Goal: Task Accomplishment & Management: Use online tool/utility

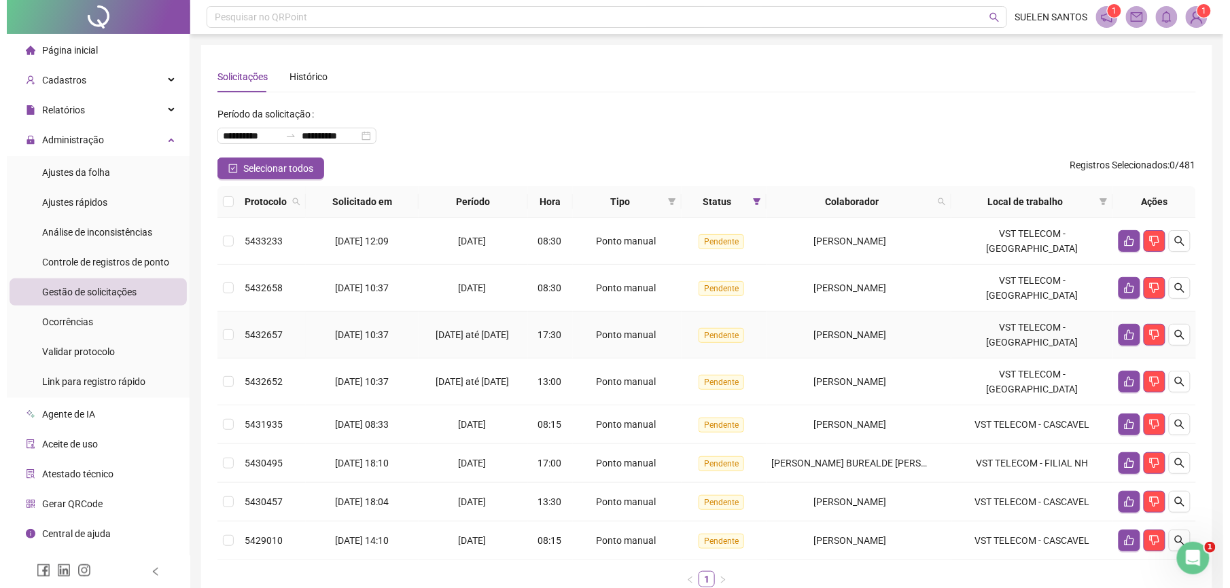
scroll to position [71, 0]
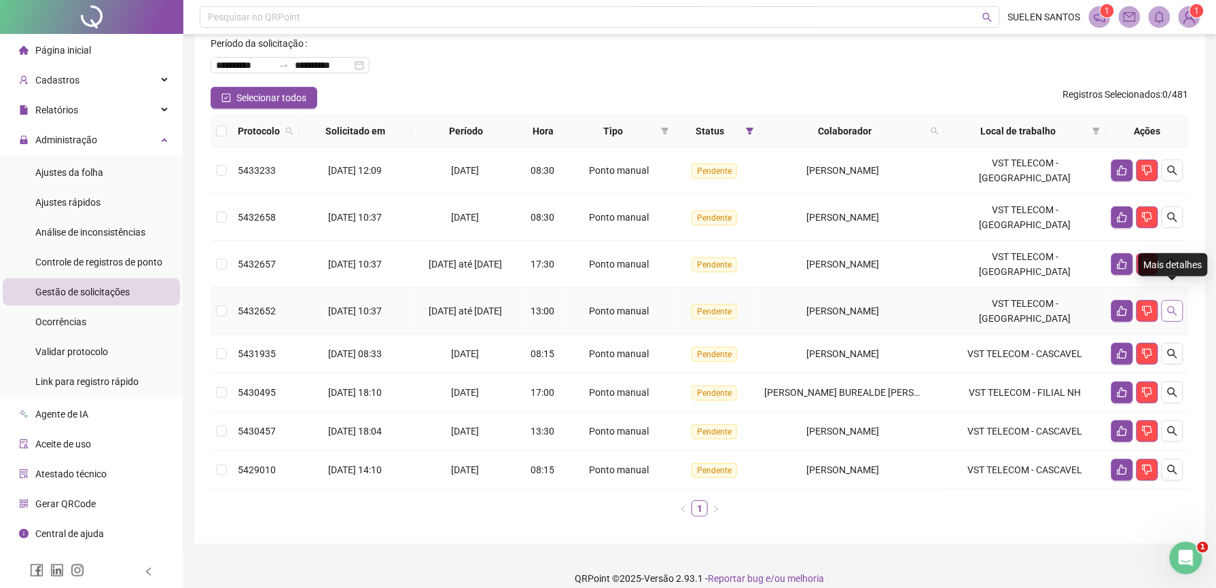
click at [1181, 300] on button "button" at bounding box center [1173, 311] width 22 height 22
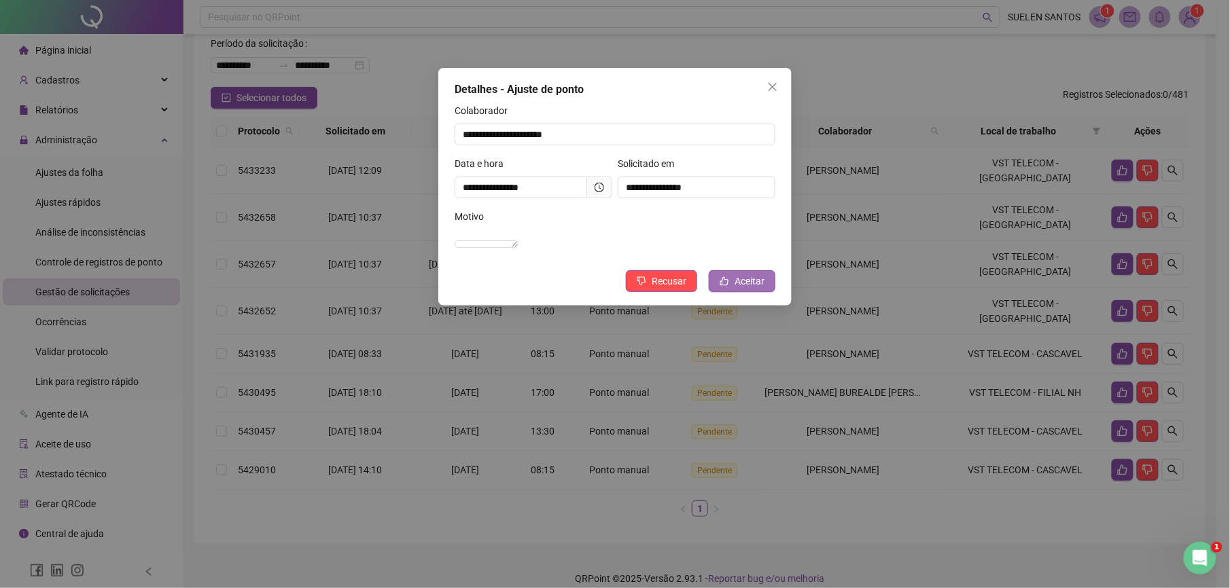
click at [761, 289] on span "Aceitar" at bounding box center [749, 281] width 30 height 15
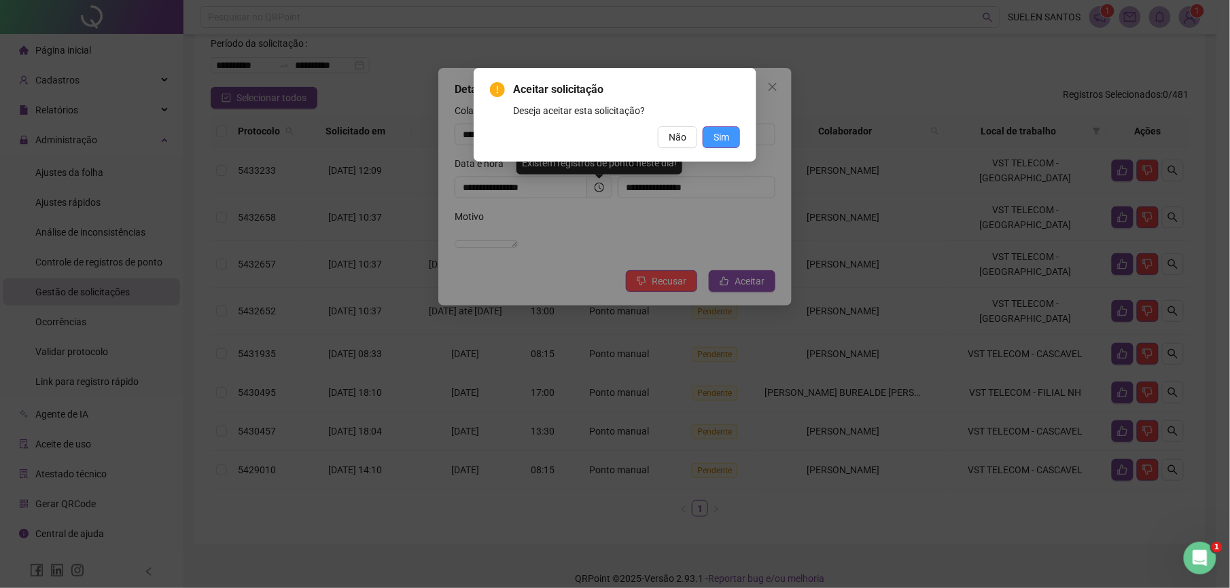
click at [728, 133] on span "Sim" at bounding box center [721, 137] width 16 height 15
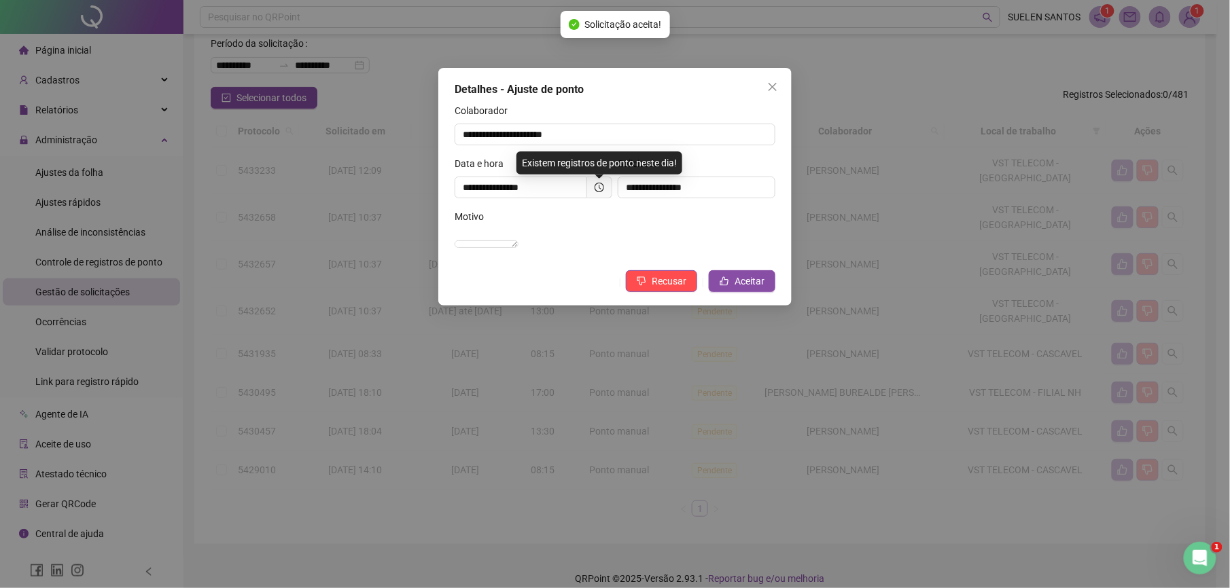
scroll to position [23, 0]
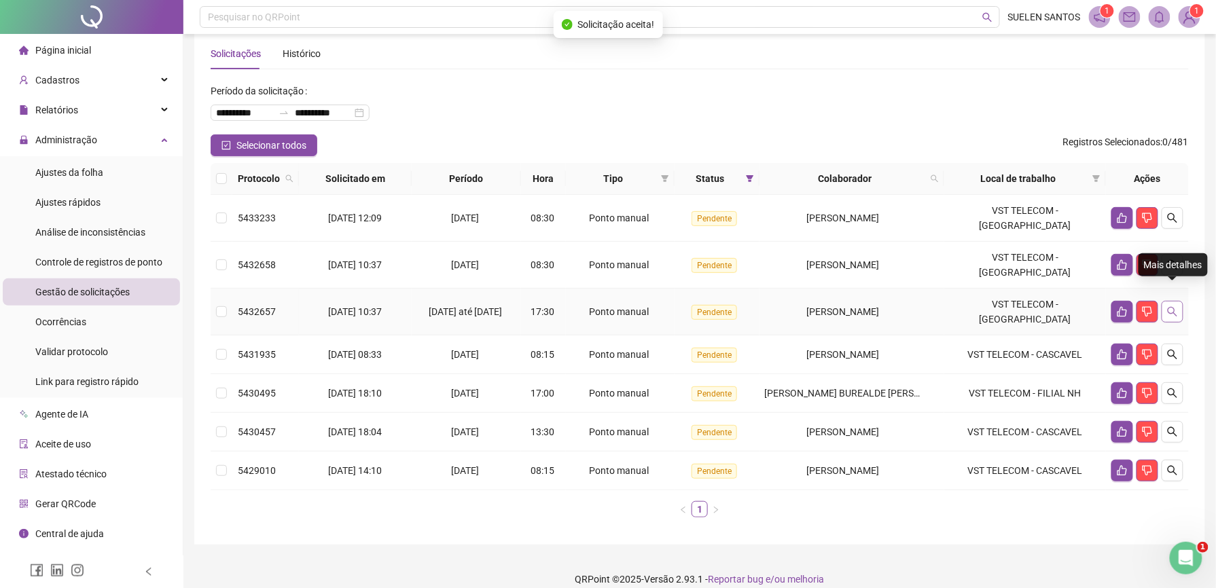
click at [1168, 306] on icon "search" at bounding box center [1172, 311] width 11 height 11
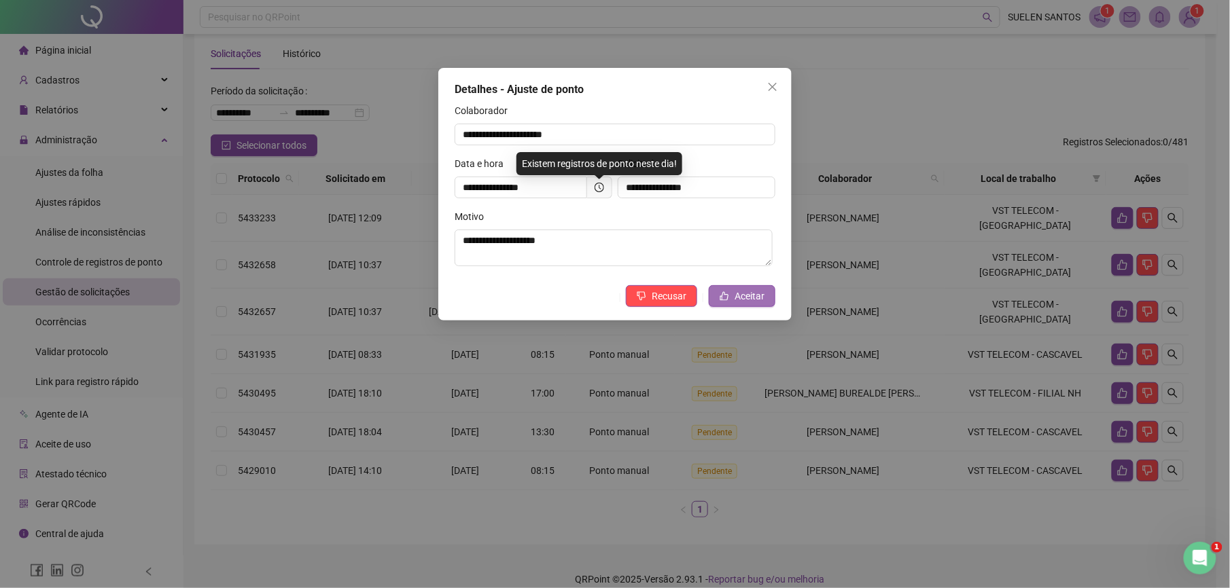
click at [738, 298] on span "Aceitar" at bounding box center [749, 296] width 30 height 15
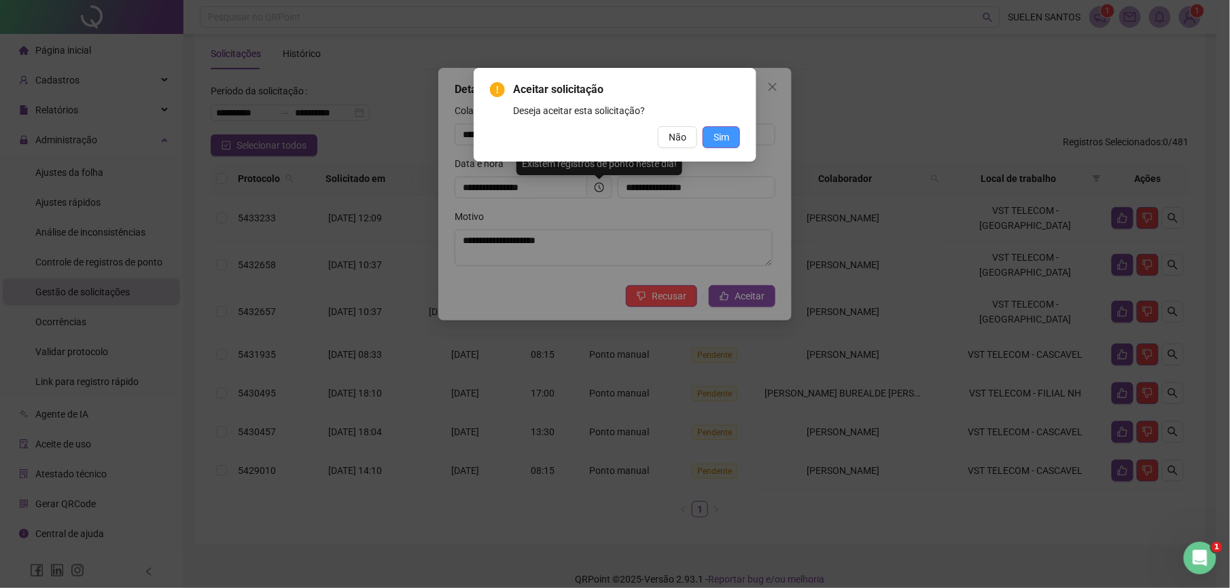
click at [721, 145] on button "Sim" at bounding box center [720, 137] width 37 height 22
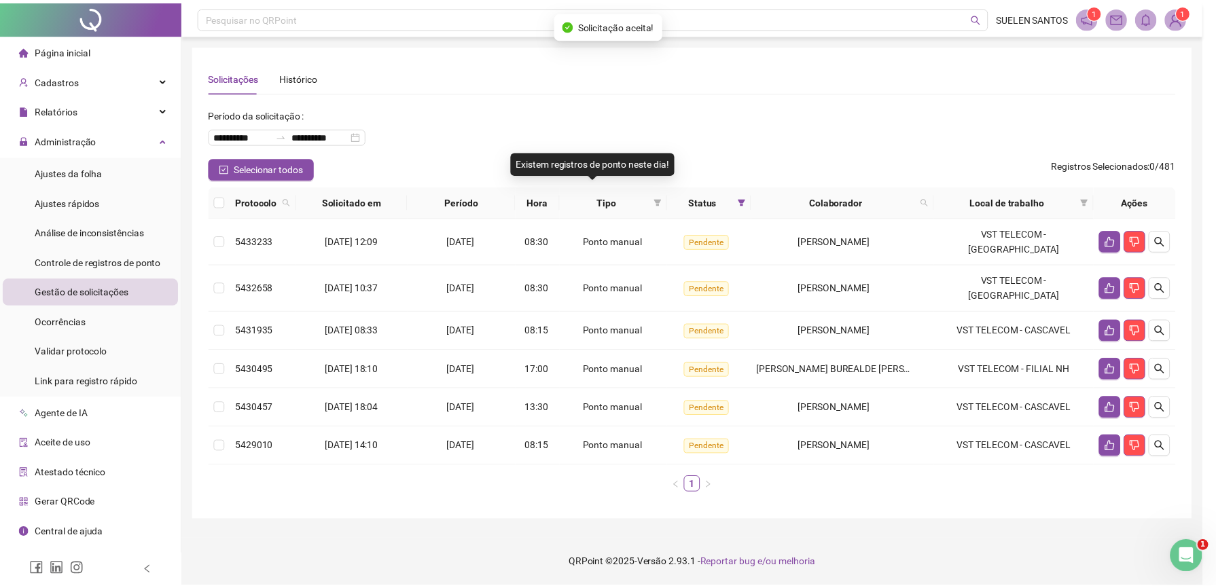
scroll to position [0, 0]
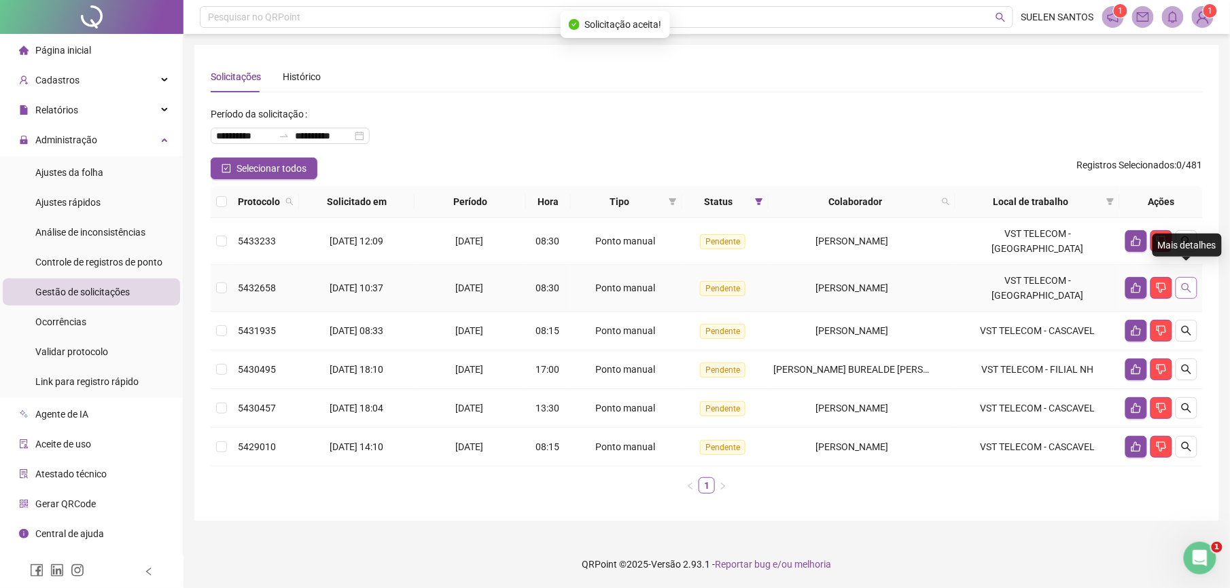
click at [1187, 283] on icon "search" at bounding box center [1186, 288] width 11 height 11
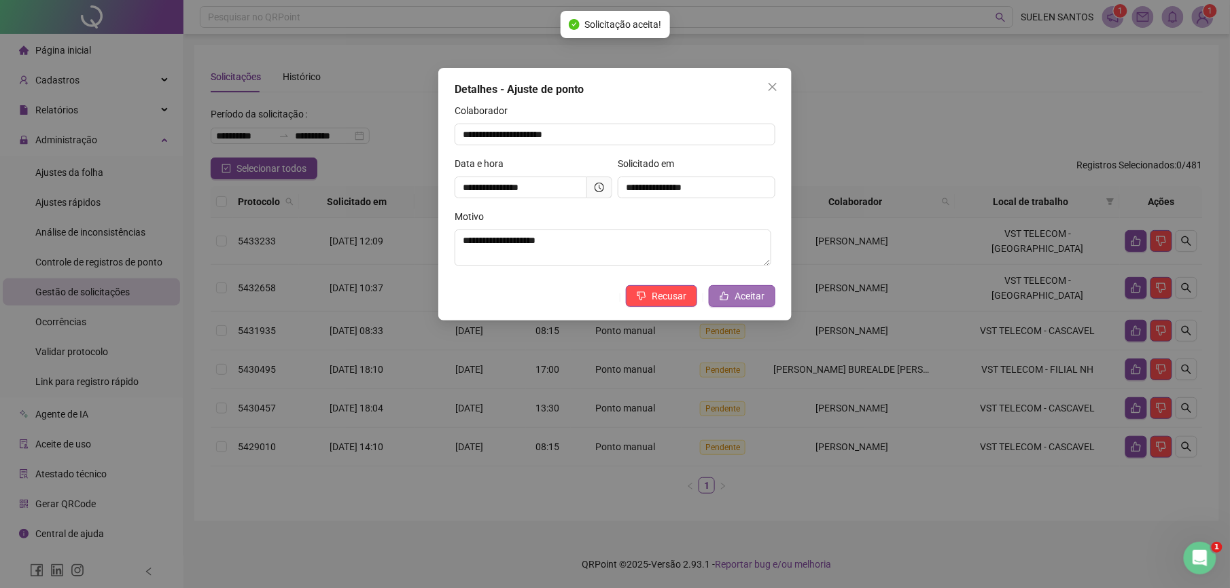
click at [751, 298] on span "Aceitar" at bounding box center [749, 296] width 30 height 15
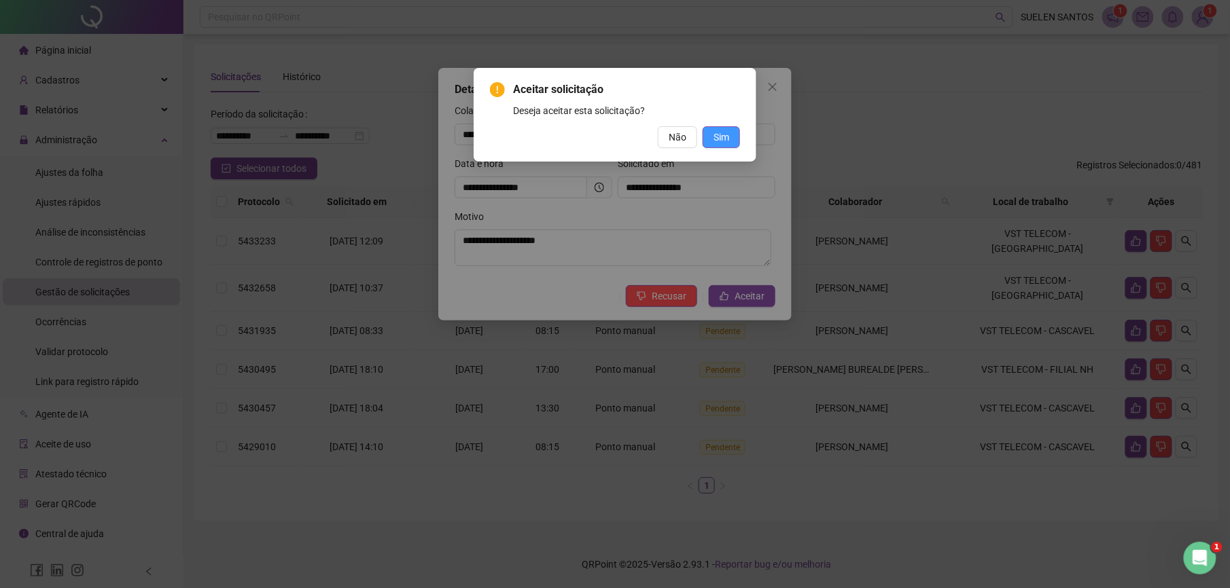
click at [708, 137] on button "Sim" at bounding box center [720, 137] width 37 height 22
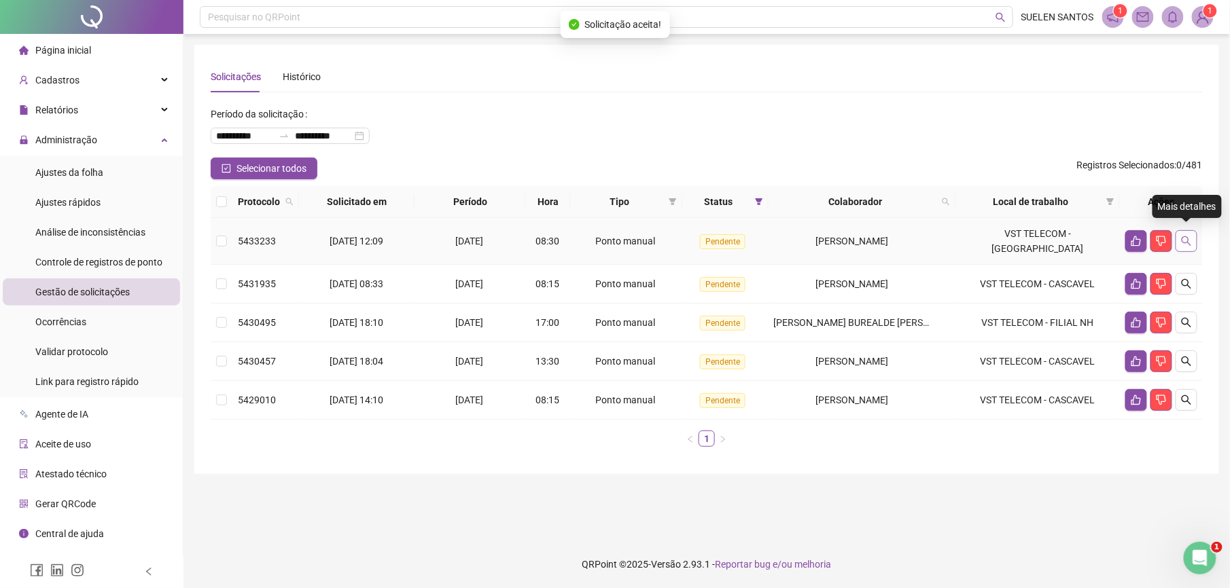
click at [1183, 236] on icon "search" at bounding box center [1186, 241] width 11 height 11
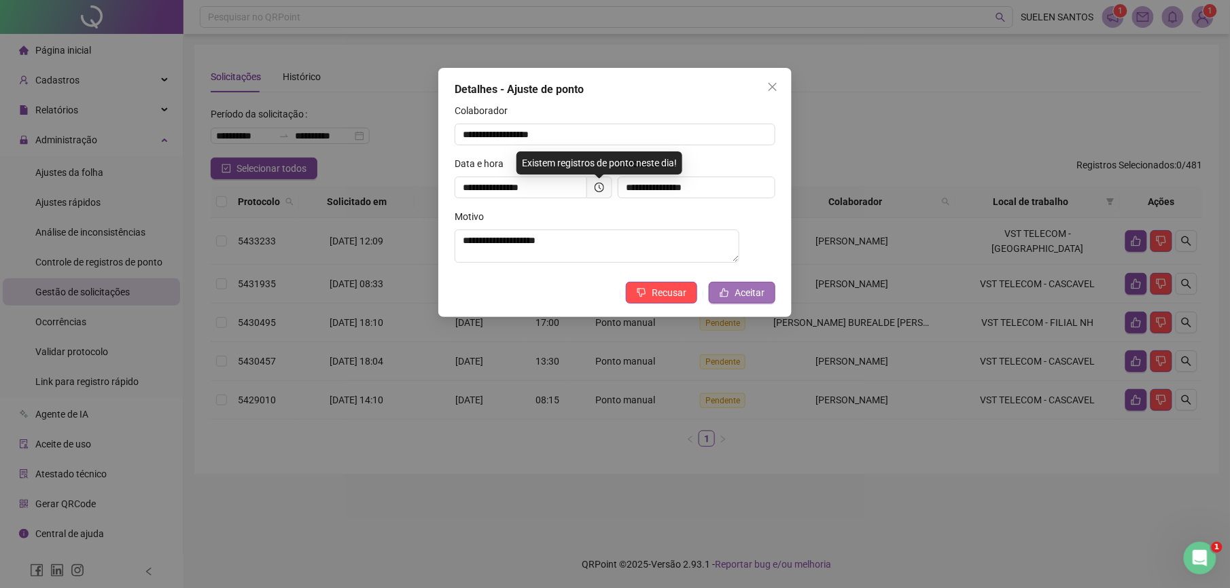
click at [749, 300] on span "Aceitar" at bounding box center [749, 292] width 30 height 15
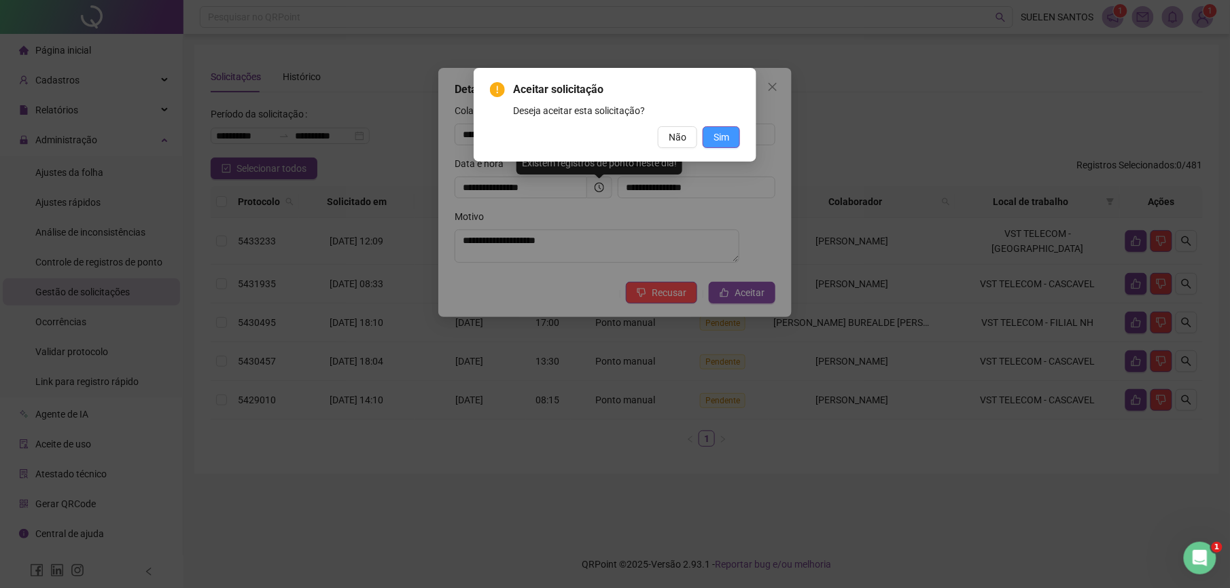
click at [707, 137] on button "Sim" at bounding box center [720, 137] width 37 height 22
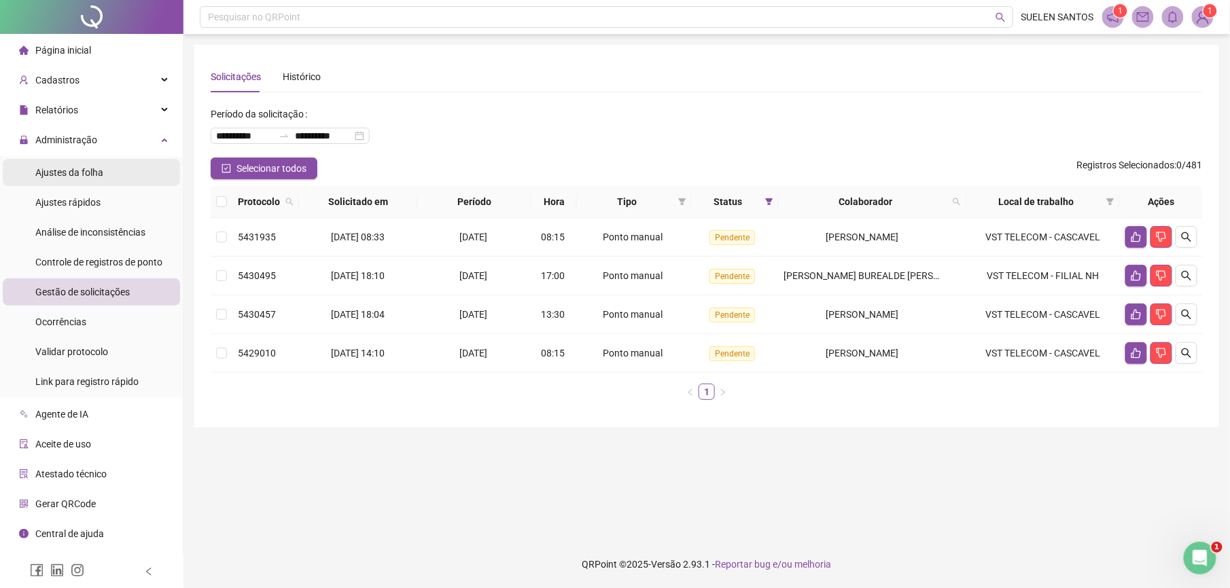
click at [74, 178] on span "Ajustes da folha" at bounding box center [69, 172] width 68 height 11
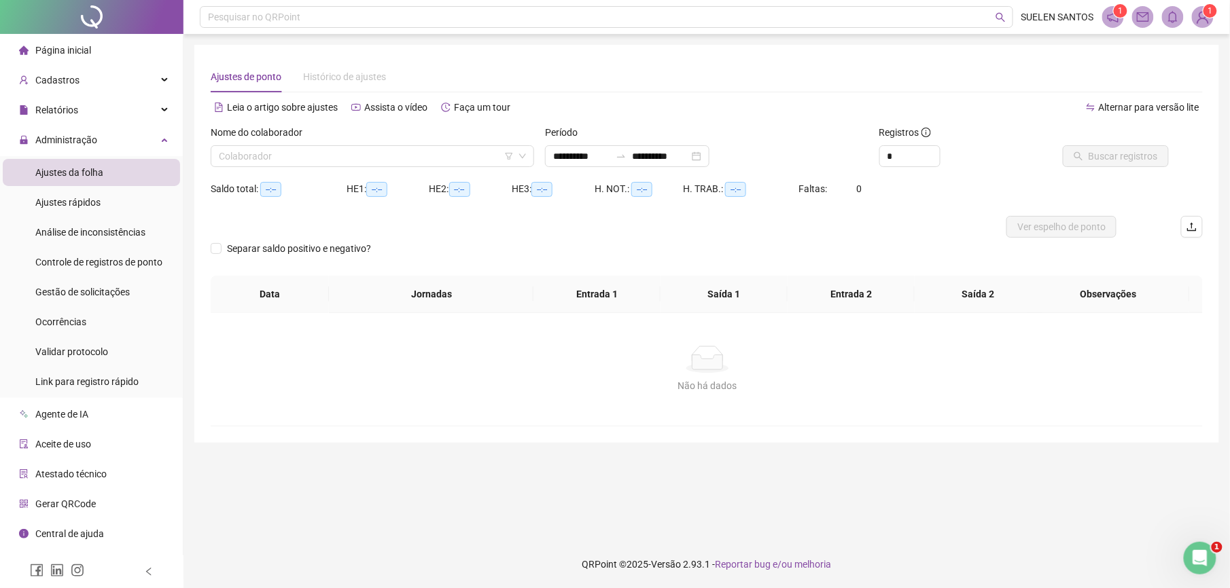
type input "**********"
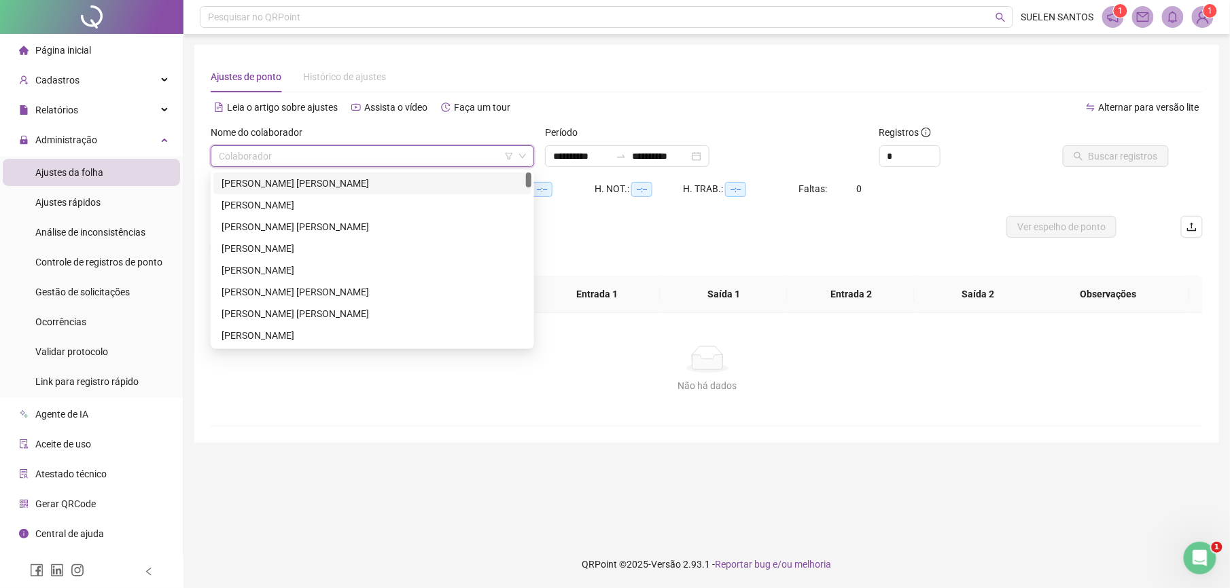
click at [240, 154] on input "search" at bounding box center [366, 156] width 295 height 20
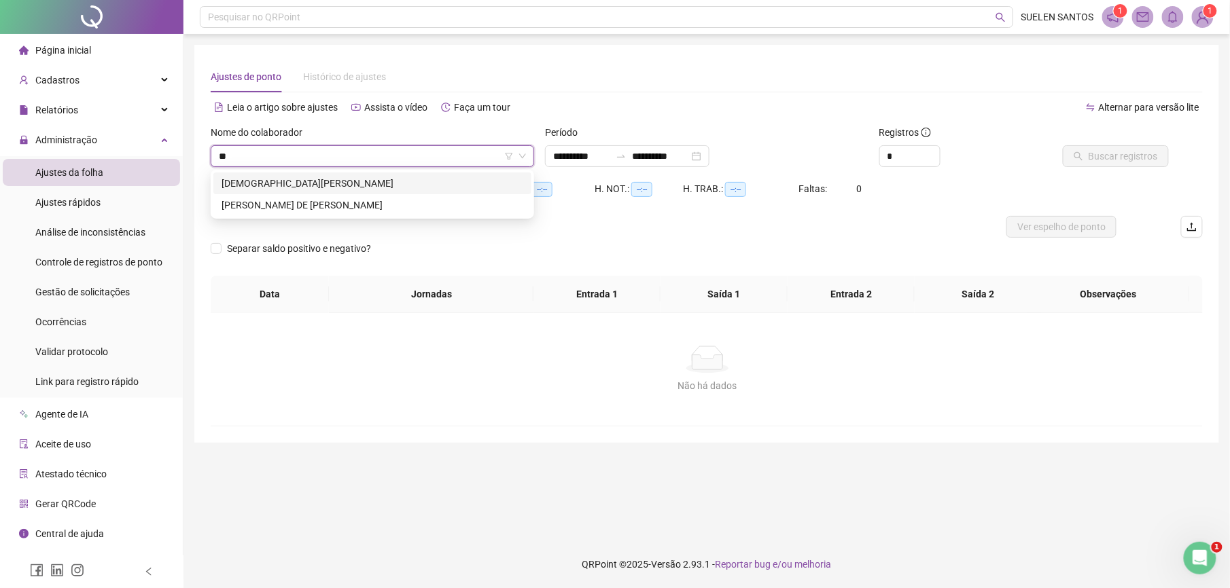
type input "***"
click at [264, 183] on div "[PERSON_NAME] DE [PERSON_NAME]" at bounding box center [372, 183] width 302 height 15
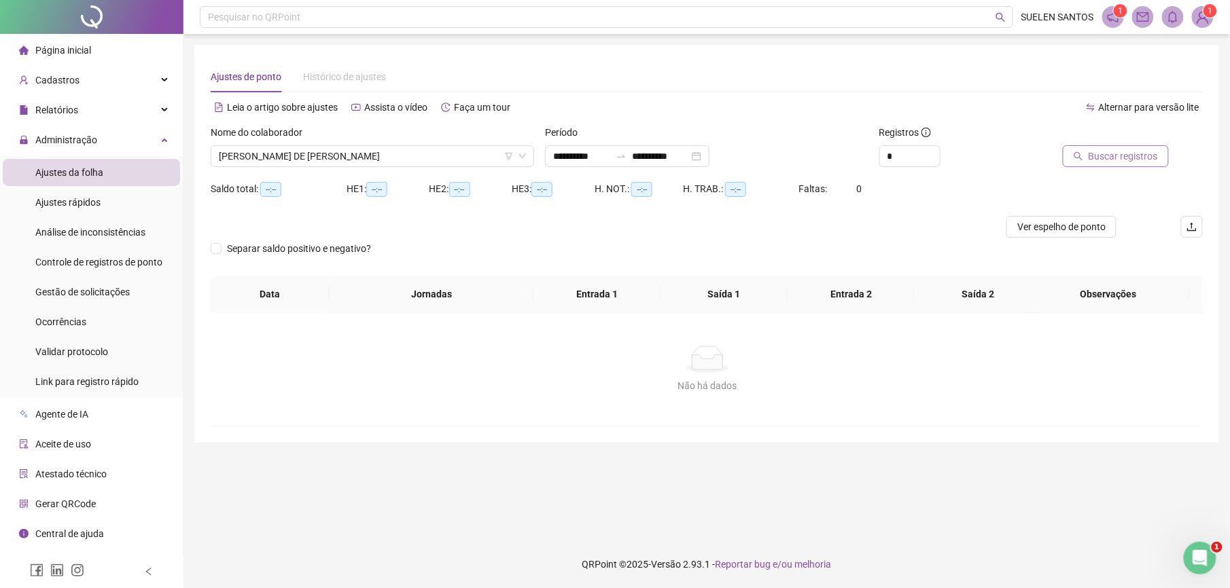
click at [1126, 158] on span "Buscar registros" at bounding box center [1122, 156] width 69 height 15
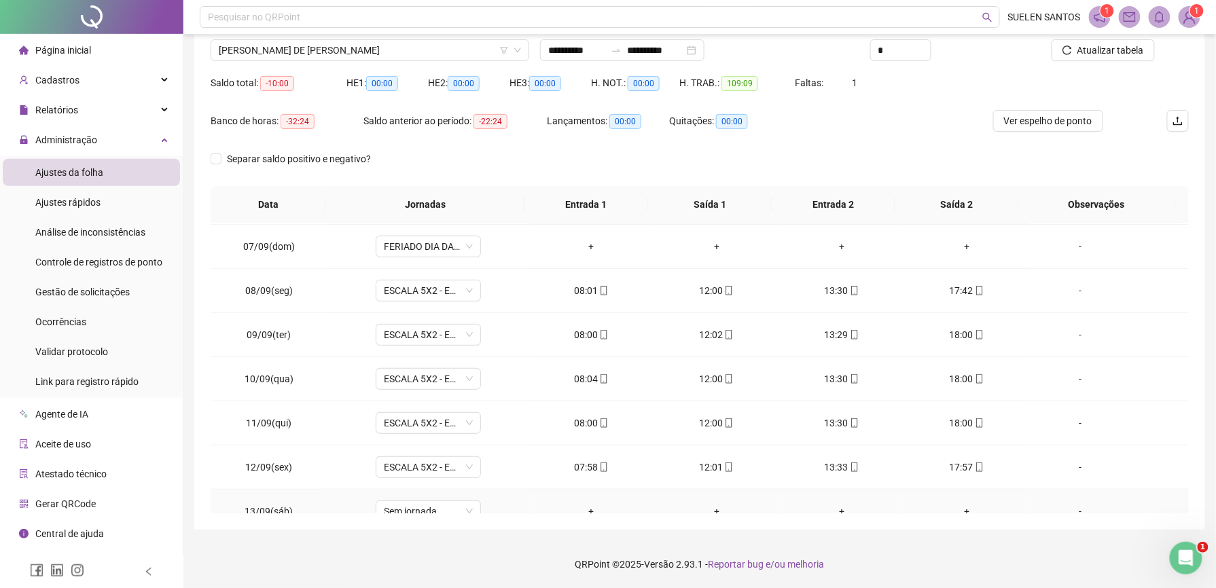
scroll to position [237, 0]
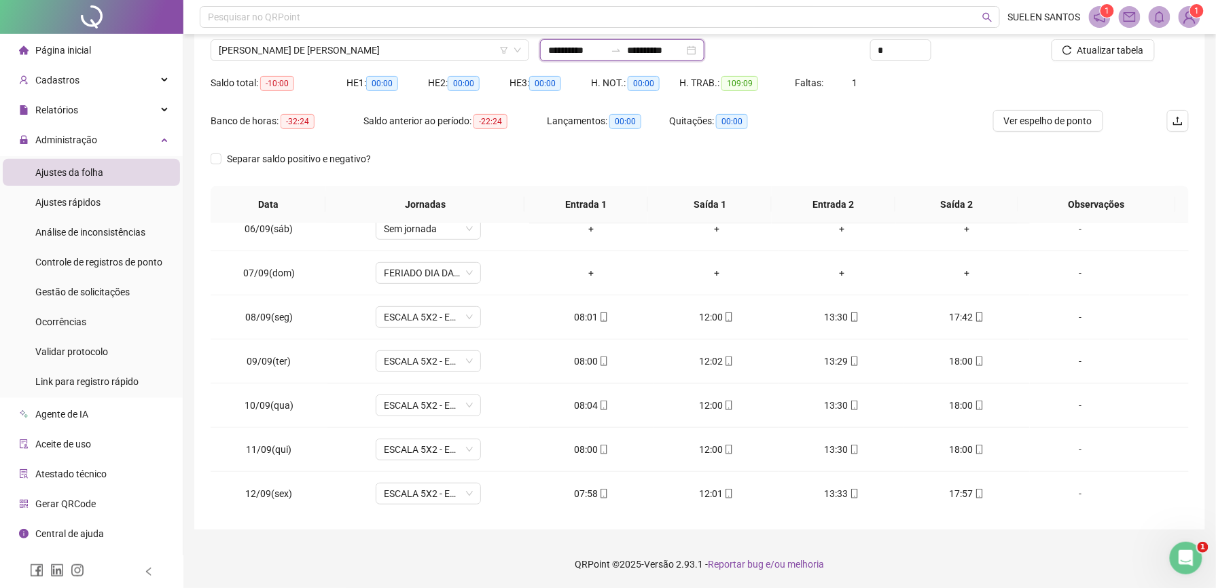
click at [605, 50] on input "**********" at bounding box center [576, 50] width 57 height 15
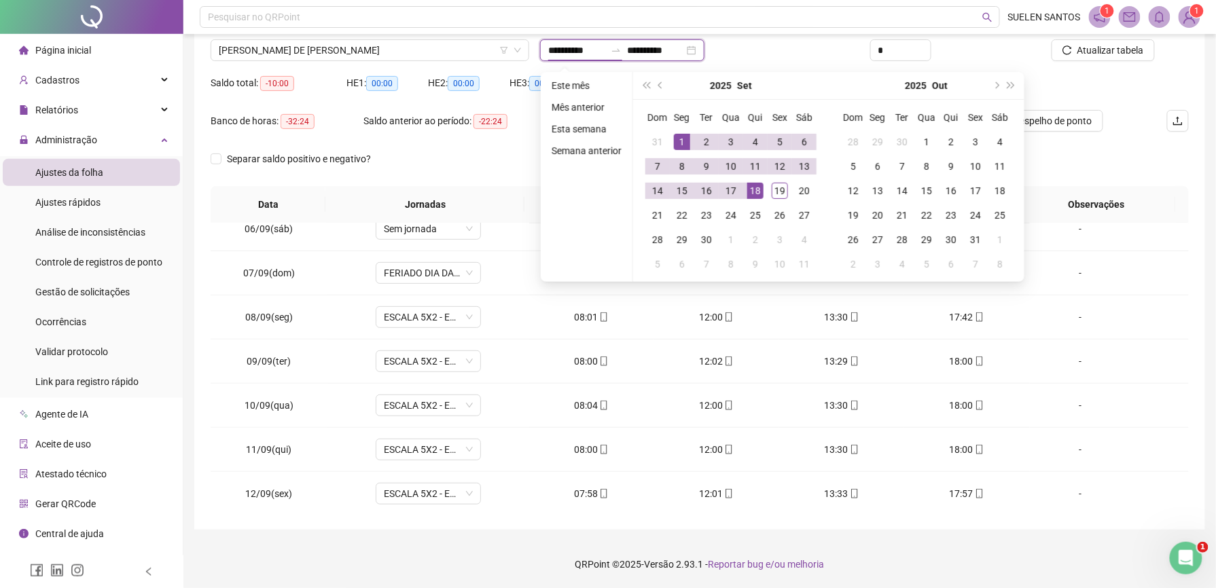
type input "**********"
click at [685, 137] on div "1" at bounding box center [682, 142] width 16 height 16
type input "**********"
click at [781, 194] on div "19" at bounding box center [780, 191] width 16 height 16
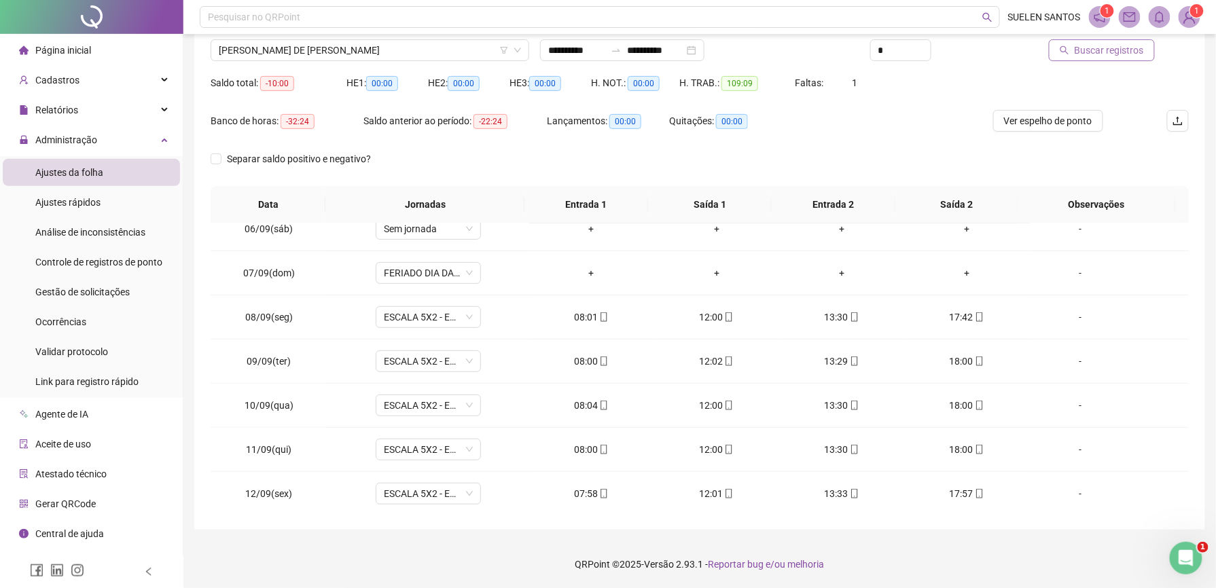
click at [1105, 55] on span "Buscar registros" at bounding box center [1109, 50] width 69 height 15
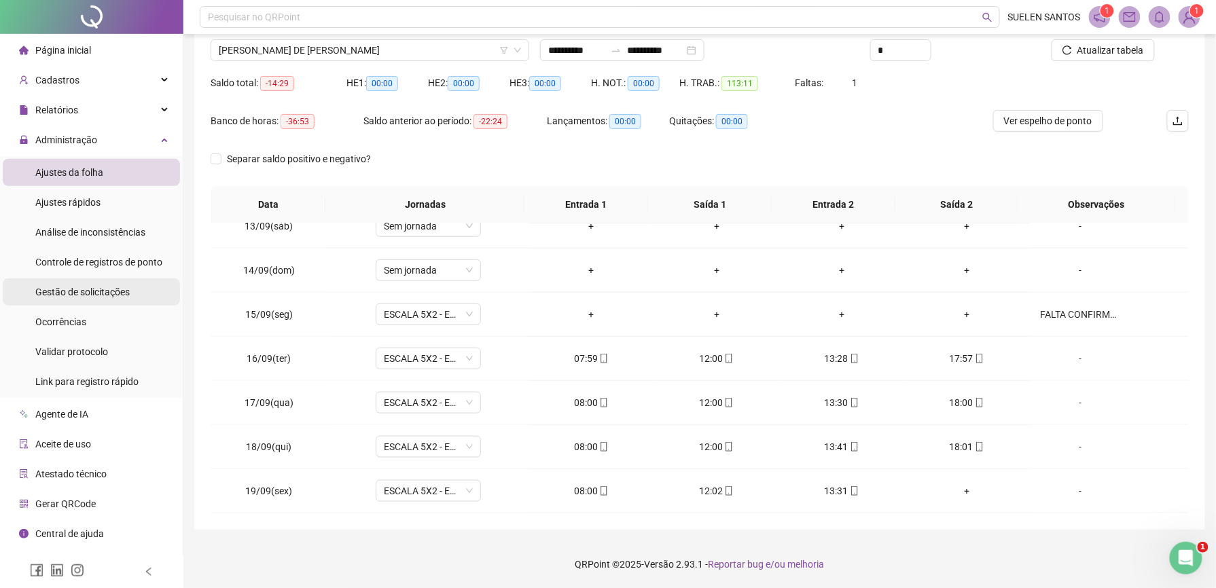
click at [90, 288] on span "Gestão de solicitações" at bounding box center [82, 292] width 94 height 11
